Goal: Use online tool/utility: Utilize a website feature to perform a specific function

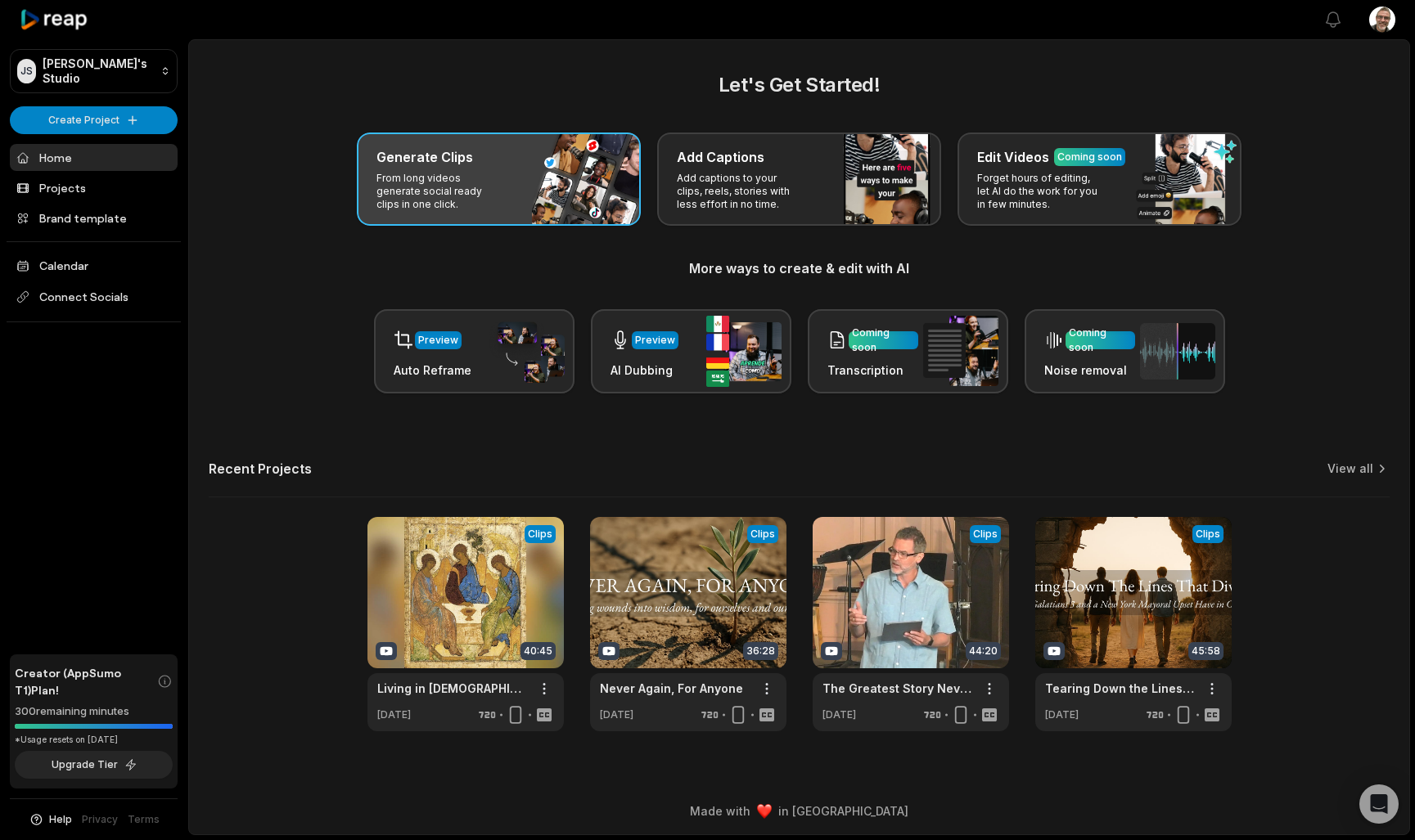
click at [604, 171] on div "Generate Clips From long videos generate social ready clips in one click." at bounding box center [499, 179] width 284 height 93
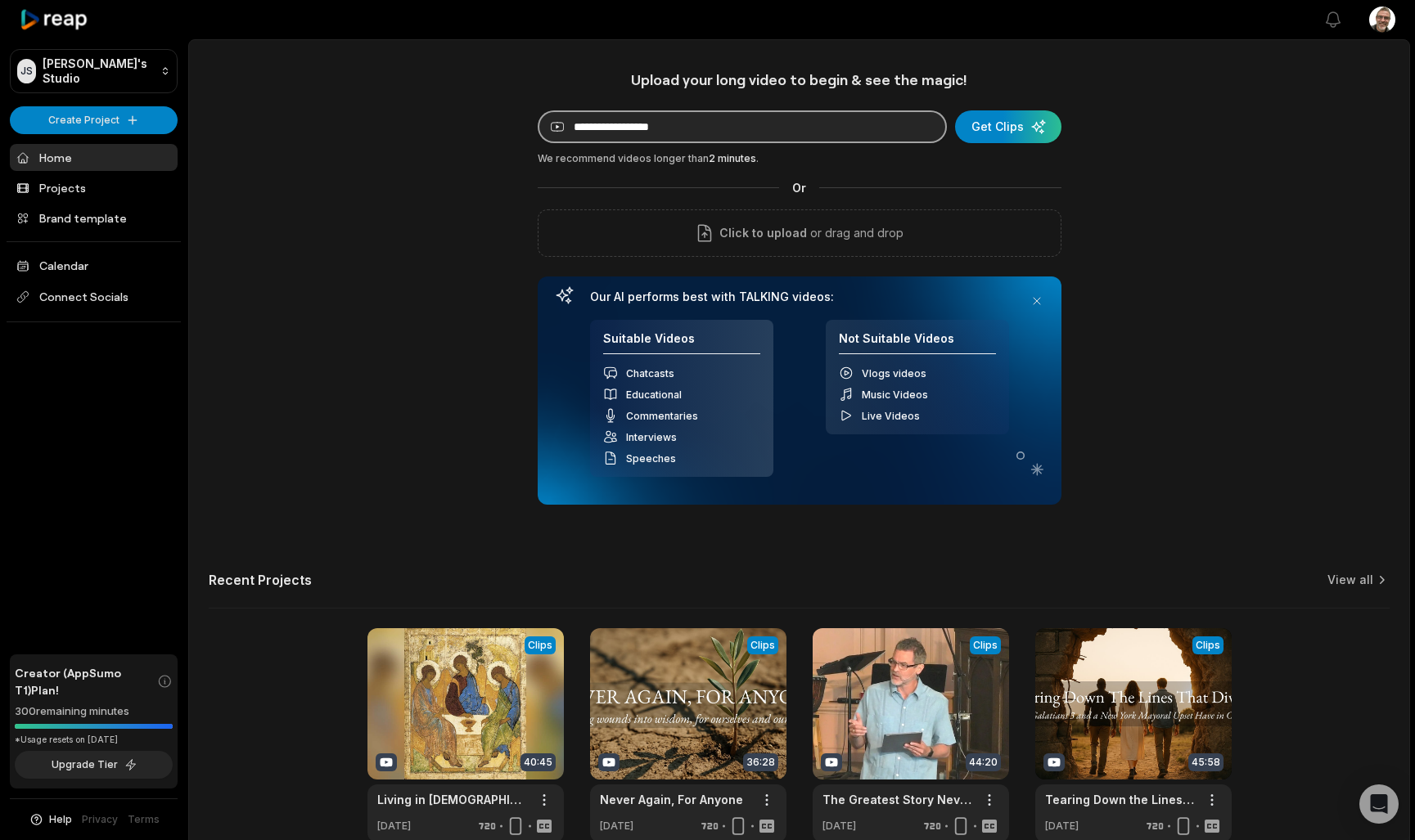
click at [752, 127] on input at bounding box center [742, 127] width 409 height 33
paste input "**********"
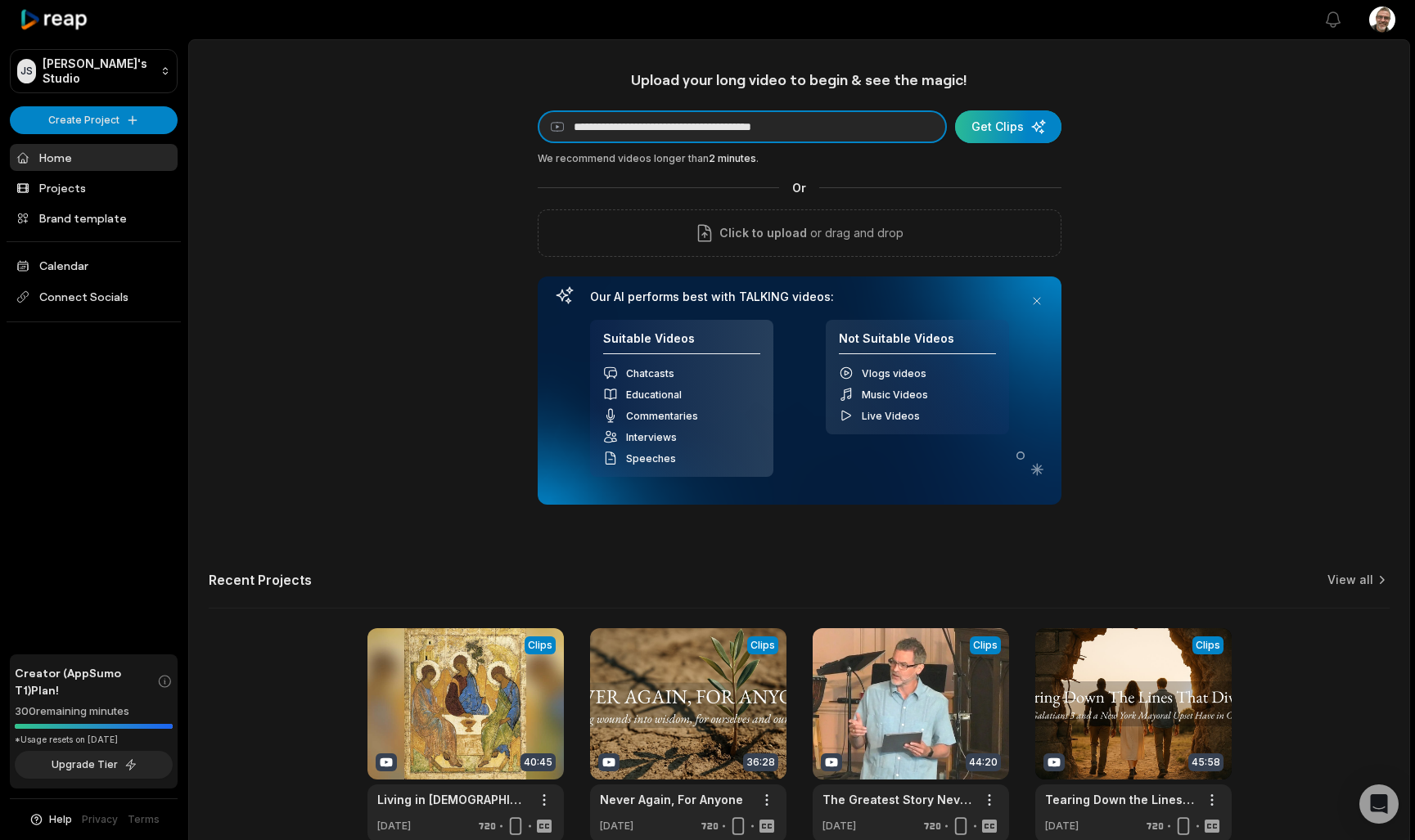
type input "**********"
click at [1014, 125] on div "submit" at bounding box center [1008, 127] width 106 height 33
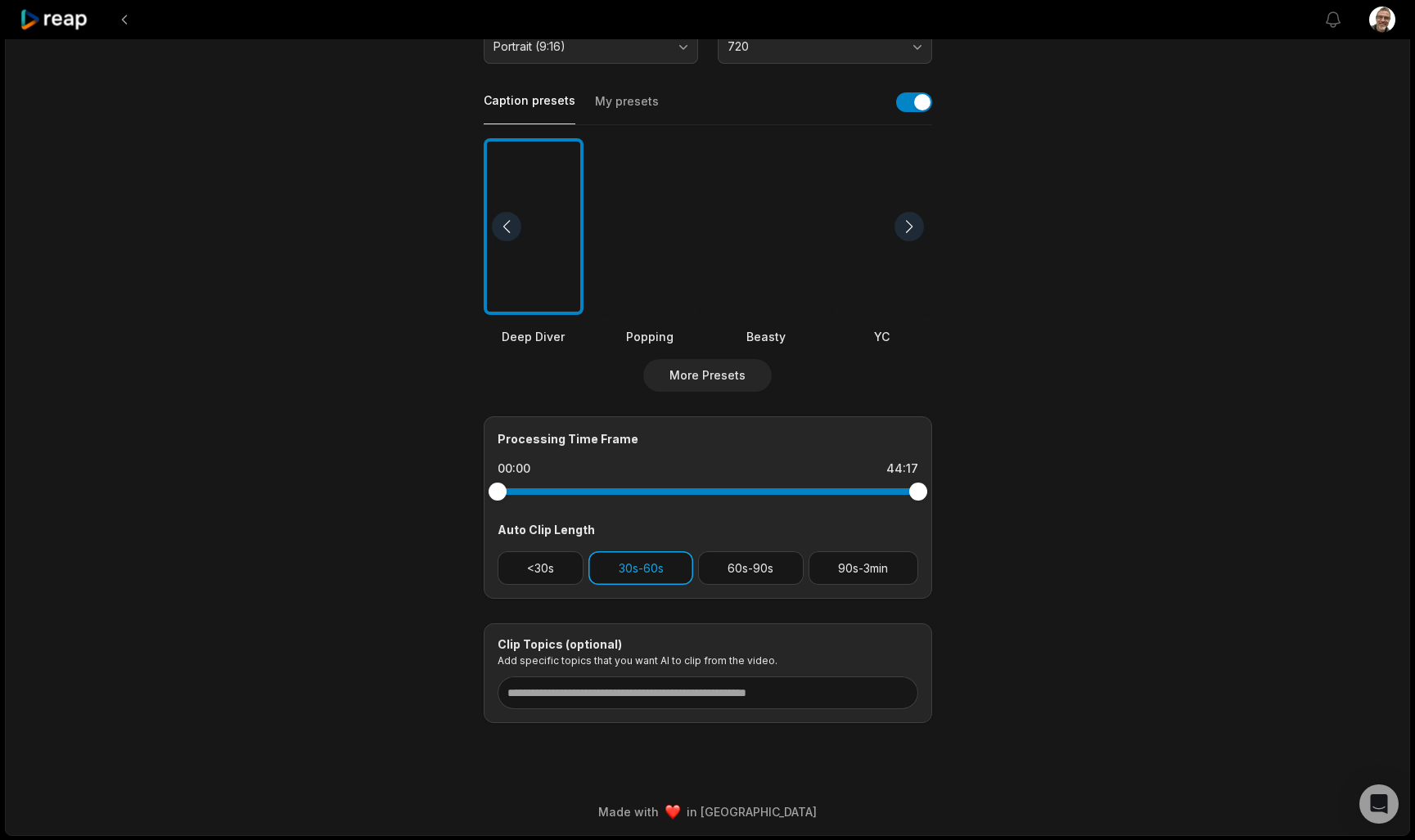
scroll to position [337, 0]
click at [553, 573] on button "<30s" at bounding box center [540, 569] width 87 height 34
click at [762, 567] on button "60s-90s" at bounding box center [751, 569] width 106 height 34
click at [854, 569] on button "90s-3min" at bounding box center [864, 569] width 110 height 34
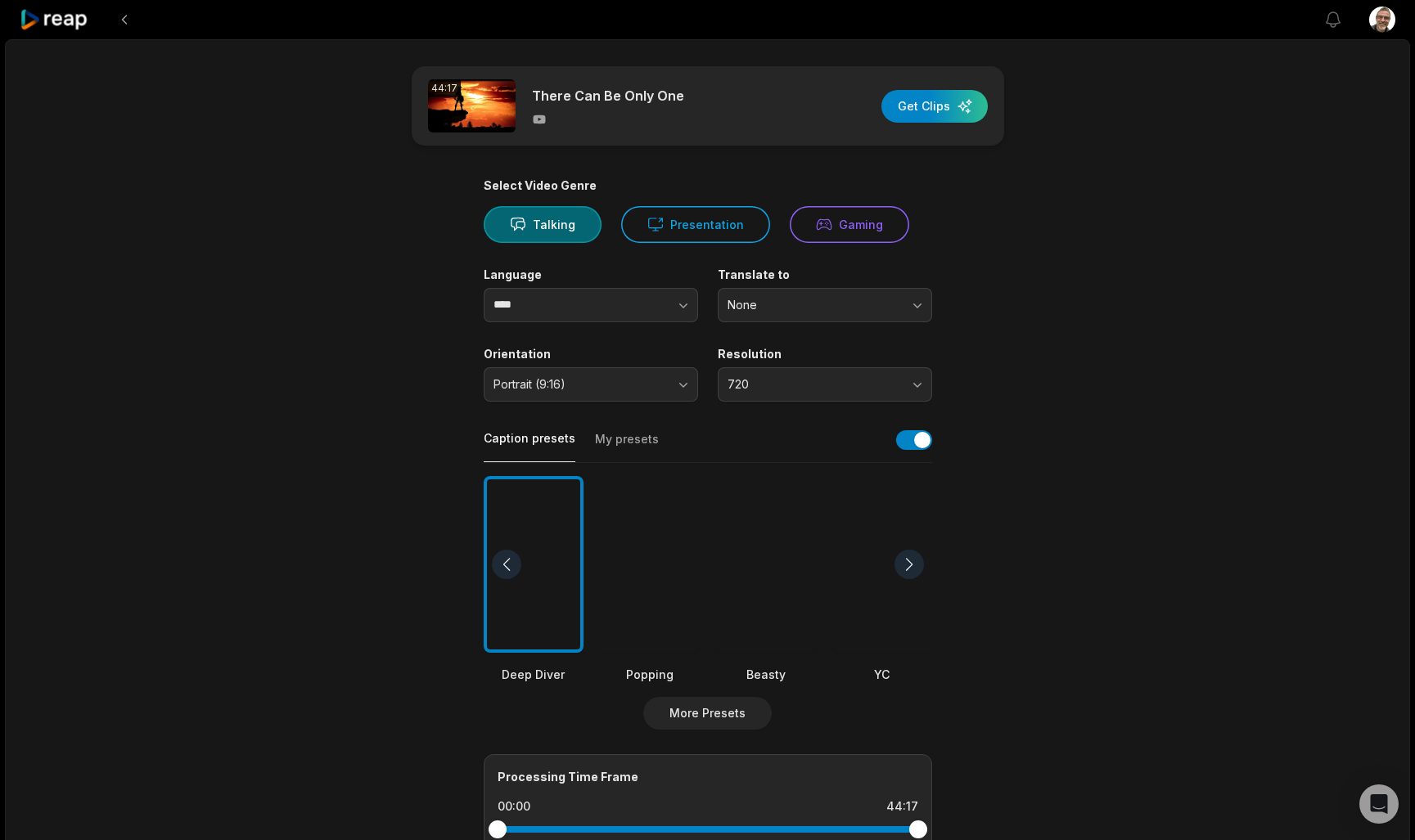
scroll to position [0, 0]
click at [941, 117] on div "button" at bounding box center [935, 106] width 106 height 33
